Goal: Find specific page/section: Find specific page/section

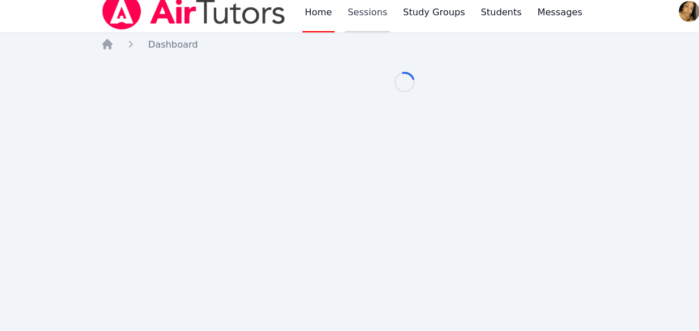
click at [308, 23] on link "Sessions" at bounding box center [317, 18] width 39 height 36
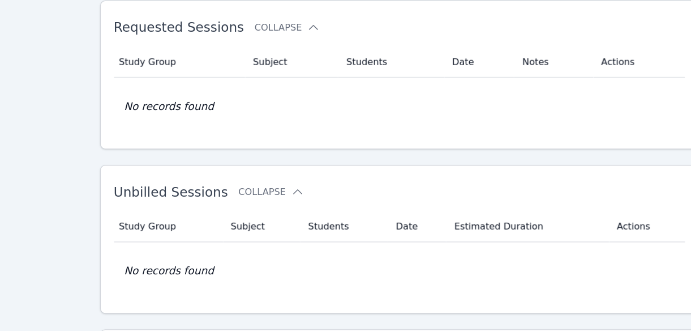
scroll to position [36, 0]
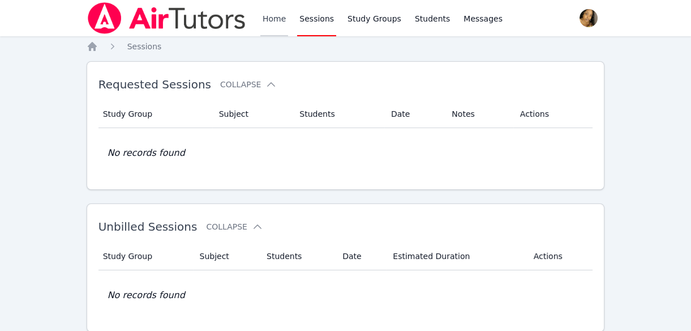
click at [357, 180] on div "Study Group Subject Students Date Notes Actions No records found" at bounding box center [346, 139] width 495 height 87
click at [278, 23] on link "Home" at bounding box center [275, 18] width 28 height 36
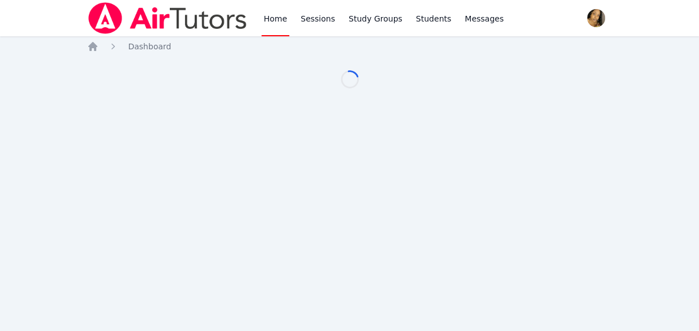
click at [357, 177] on div "Home Sessions Study Groups Students Messages Open user menu [PERSON_NAME]'[PERS…" at bounding box center [349, 165] width 699 height 331
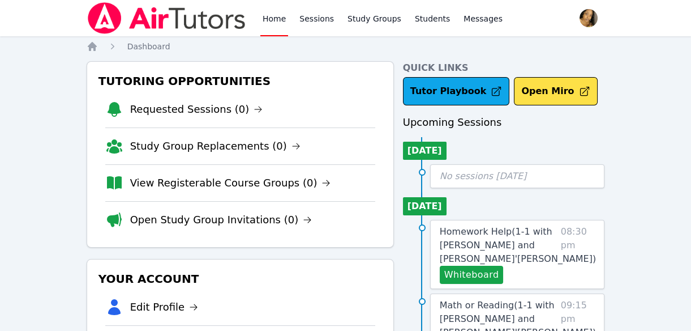
click at [357, 180] on li "View Registerable Course Groups (0)" at bounding box center [240, 182] width 270 height 37
